Goal: Task Accomplishment & Management: Manage account settings

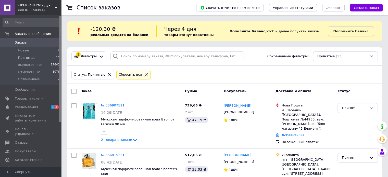
click at [26, 10] on div "Ваш ID: 1583514" at bounding box center [39, 10] width 45 height 5
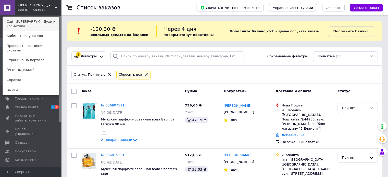
click at [17, 20] on link "Сайт SUPERPARFYM - Духи и косметика" at bounding box center [31, 24] width 56 height 14
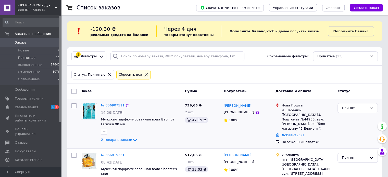
click at [111, 105] on link "№ 356907511" at bounding box center [112, 106] width 23 height 4
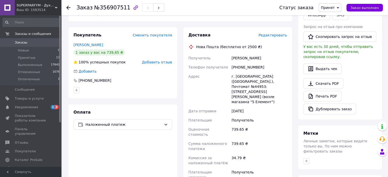
scroll to position [128, 0]
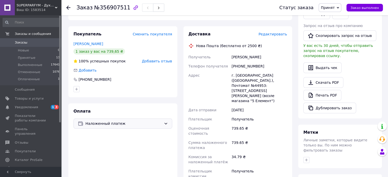
click at [156, 121] on span "Наложенный платеж" at bounding box center [124, 124] width 76 height 6
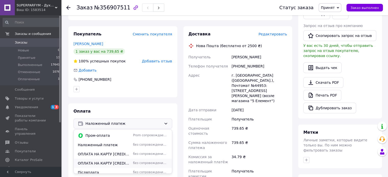
scroll to position [12, 0]
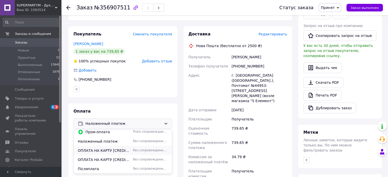
click at [122, 148] on span "ОПЛАТА НА КАРТУ [CREDIT_CARD_NUMBER] MONOBANK" at bounding box center [104, 150] width 53 height 5
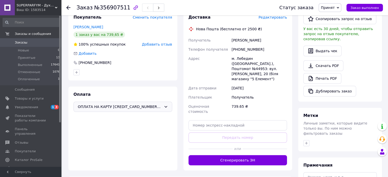
scroll to position [153, 0]
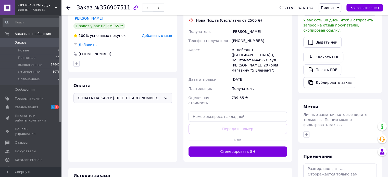
click at [229, 138] on div "Доставка Редактировать Нова Пошта (бесплатно от 2500 ₴) Получатель [PERSON_NAME…" at bounding box center [238, 81] width 109 height 161
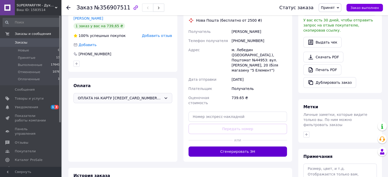
click at [229, 147] on button "Сгенерировать ЭН" at bounding box center [238, 152] width 99 height 10
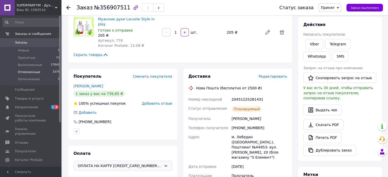
scroll to position [77, 0]
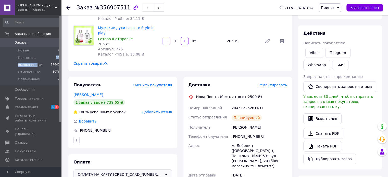
click at [34, 61] on ul "Новые 0 Принятые 13 Выполненные 17641 Отмененные 1076 Оплаченные 1" at bounding box center [31, 66] width 63 height 39
click at [27, 60] on li "Принятые 13" at bounding box center [31, 57] width 63 height 7
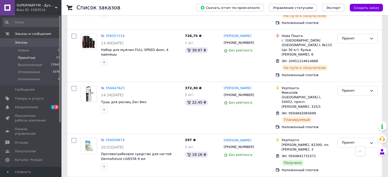
scroll to position [485, 0]
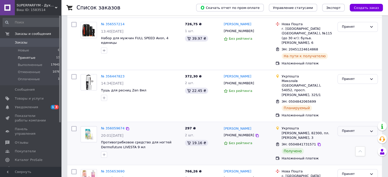
click at [353, 129] on div "Принят" at bounding box center [355, 131] width 26 height 5
click at [353, 137] on li "Выполнен" at bounding box center [358, 141] width 40 height 9
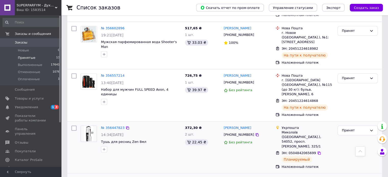
scroll to position [425, 0]
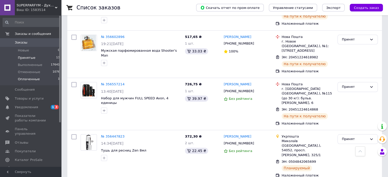
click at [43, 80] on li "Оплаченные 1" at bounding box center [31, 81] width 63 height 10
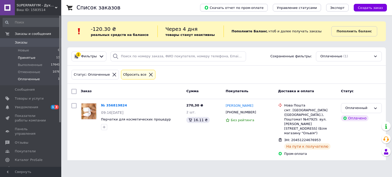
click at [48, 57] on li "Принятые 13" at bounding box center [31, 57] width 63 height 7
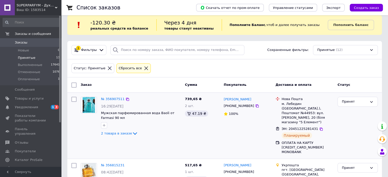
scroll to position [26, 0]
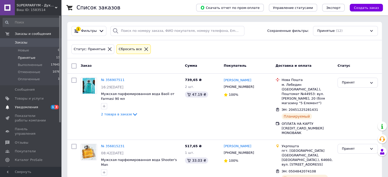
click at [55, 105] on span "3" at bounding box center [57, 107] width 4 height 4
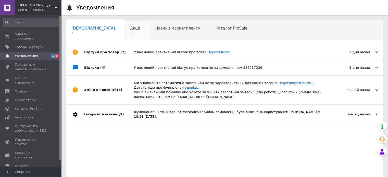
click at [125, 31] on div "Акції 1" at bounding box center [137, 30] width 25 height 19
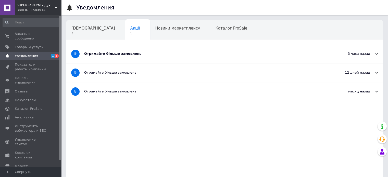
click at [122, 56] on div "Отримайте більше замовлень" at bounding box center [205, 54] width 243 height 5
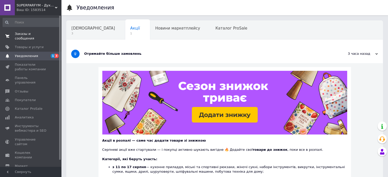
click at [30, 35] on span "Заказы и сообщения" at bounding box center [31, 36] width 32 height 9
